Goal: Transaction & Acquisition: Book appointment/travel/reservation

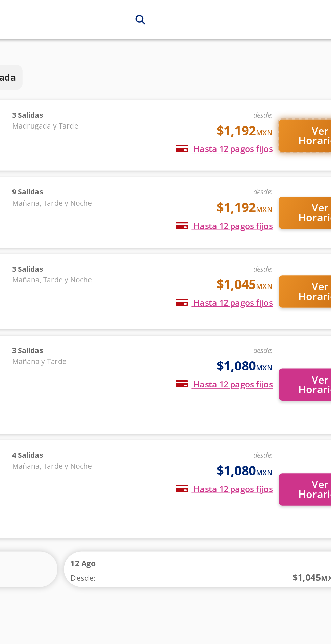
click at [295, 73] on button "Ver Horarios" at bounding box center [301, 71] width 43 height 17
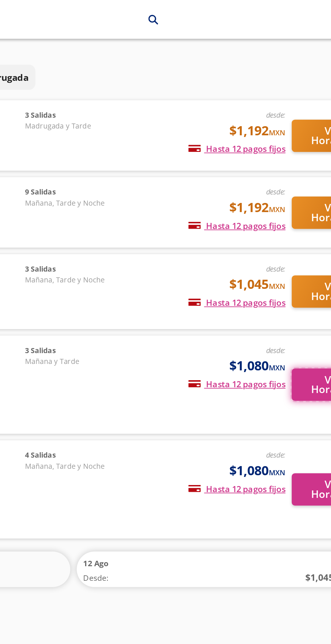
click at [287, 198] on button "Ver Horarios" at bounding box center [301, 201] width 43 height 17
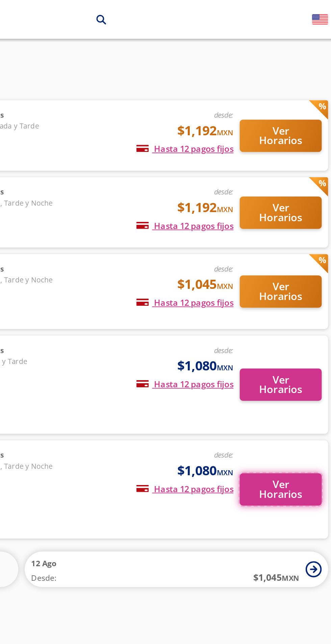
click at [302, 248] on button "Ver Horarios" at bounding box center [301, 256] width 43 height 17
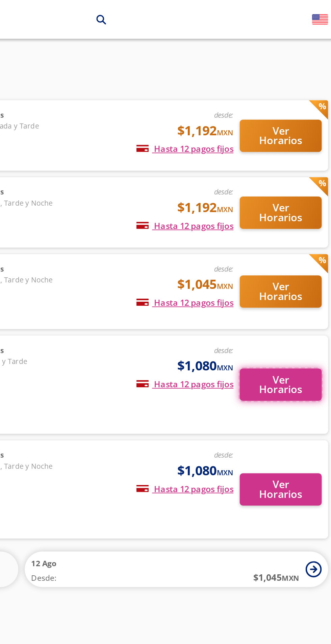
click at [304, 197] on button "Ver Horarios" at bounding box center [301, 201] width 43 height 17
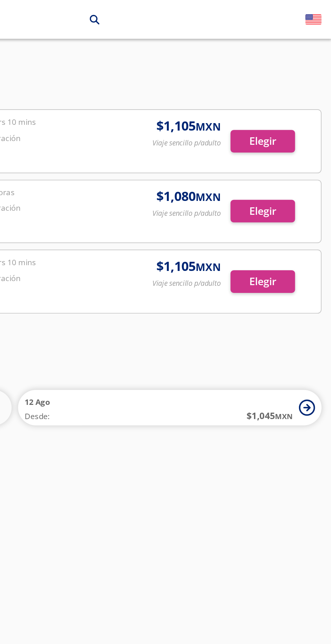
click at [301, 73] on div at bounding box center [165, 73] width 321 height 33
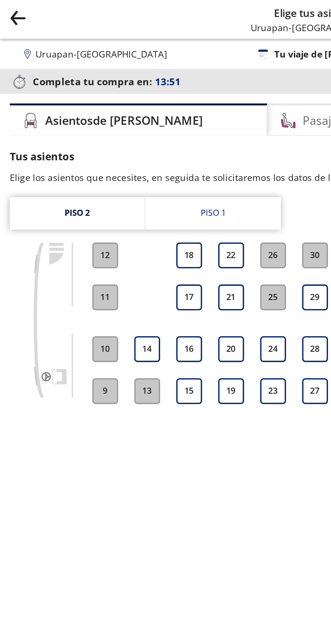
click at [98, 182] on button "16" at bounding box center [99, 183] width 14 height 14
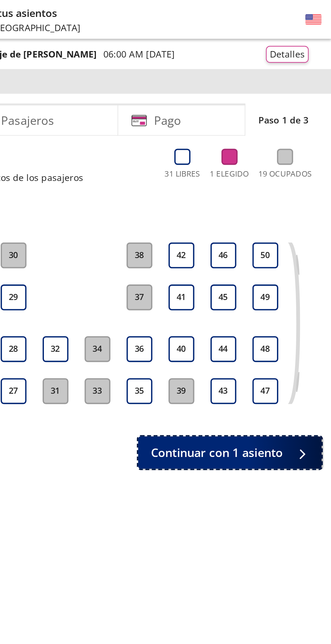
click at [303, 234] on span "Continuar con 1 asiento" at bounding box center [271, 236] width 69 height 9
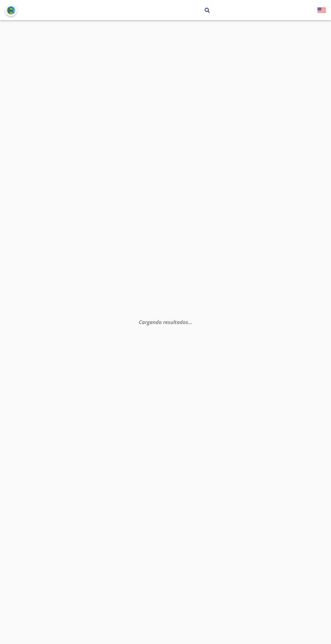
click at [299, 349] on div "Uruapan arrow [GEOGRAPHIC_DATA] search ¡Bienvenido a la nueva experiencia de co…" at bounding box center [165, 322] width 331 height 644
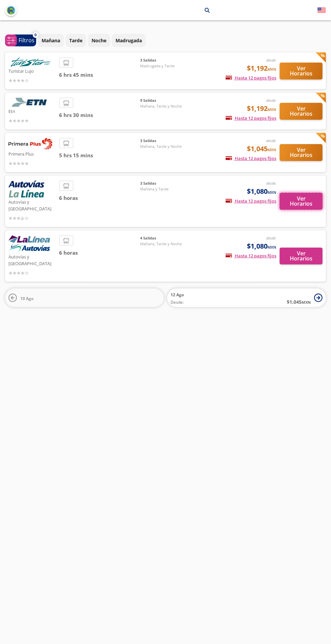
click at [301, 195] on button "Ver Horarios" at bounding box center [301, 201] width 43 height 17
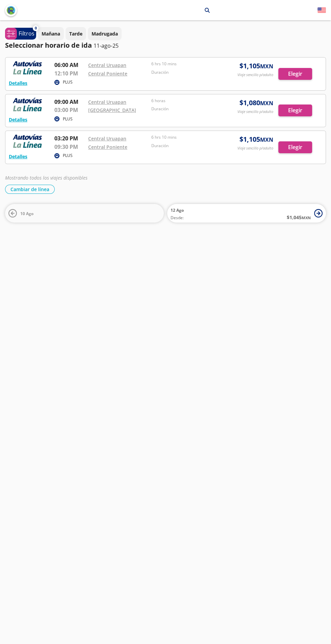
click at [287, 79] on div at bounding box center [165, 73] width 321 height 33
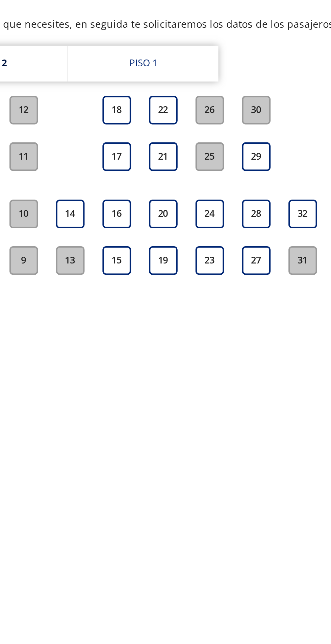
click at [102, 185] on button "16" at bounding box center [99, 183] width 14 height 14
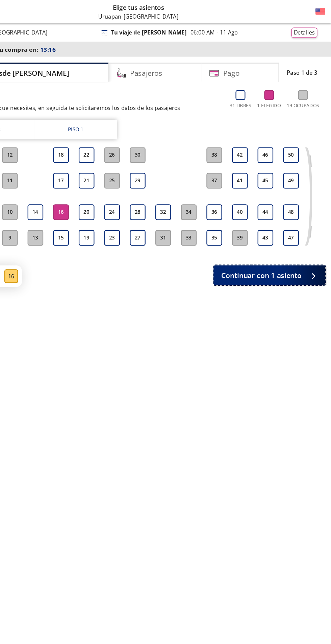
click at [289, 237] on span "Continuar con 1 asiento" at bounding box center [271, 236] width 69 height 9
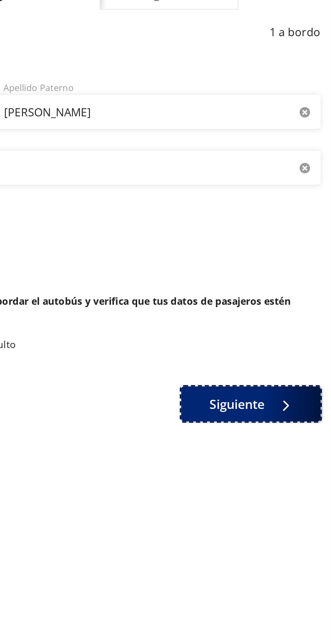
click at [288, 266] on button "Siguiente" at bounding box center [293, 262] width 68 height 17
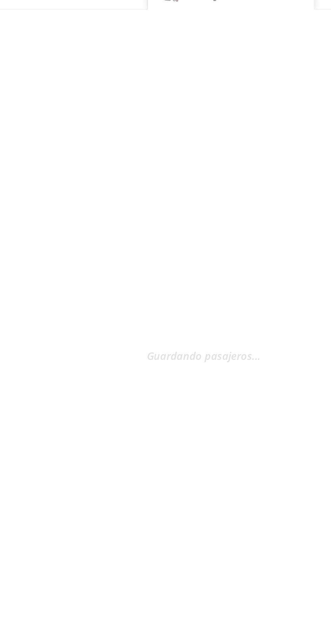
select select "MX"
